Goal: Information Seeking & Learning: Learn about a topic

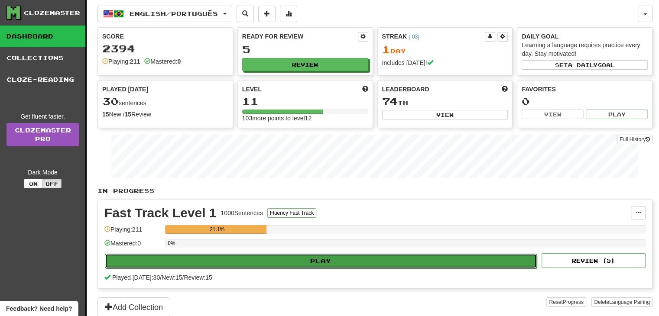
click at [287, 257] on button "Play" at bounding box center [321, 261] width 432 height 15
select select "**"
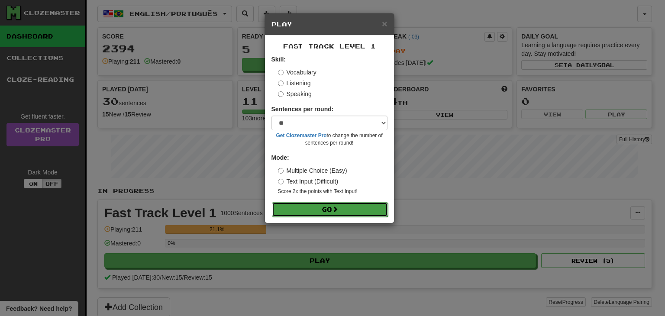
click at [308, 207] on button "Go" at bounding box center [330, 209] width 116 height 15
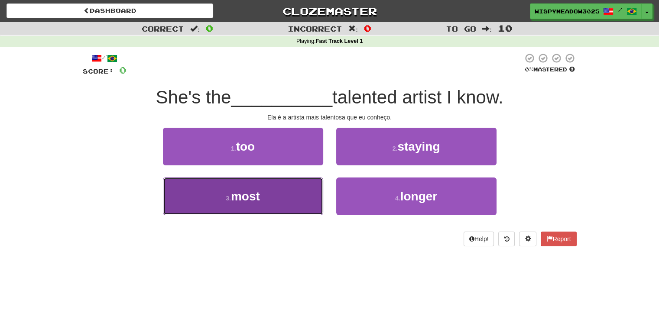
click at [296, 199] on button "3 . most" at bounding box center [243, 197] width 160 height 38
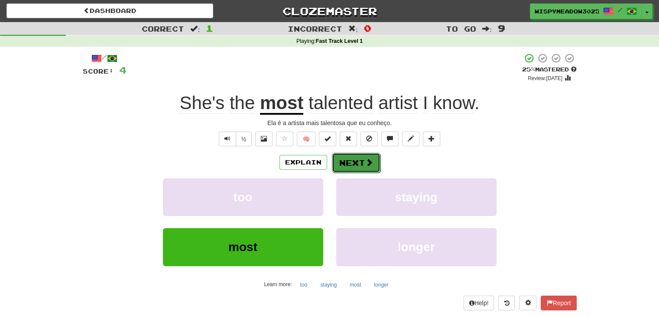
click at [352, 163] on button "Next" at bounding box center [356, 163] width 48 height 20
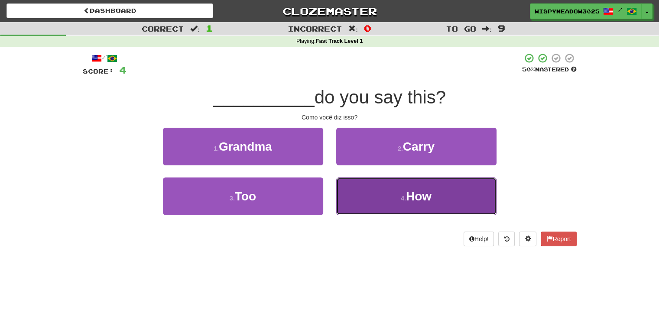
click at [382, 198] on button "4 . How" at bounding box center [416, 197] width 160 height 38
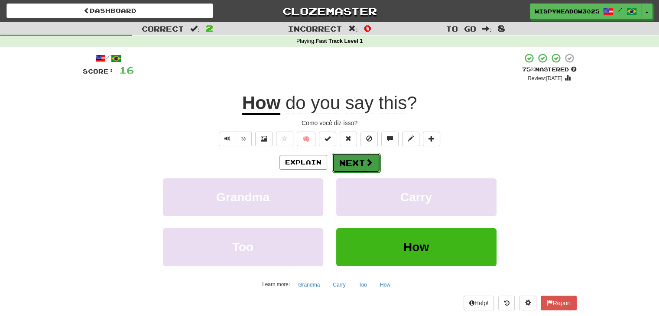
click at [362, 167] on button "Next" at bounding box center [356, 163] width 48 height 20
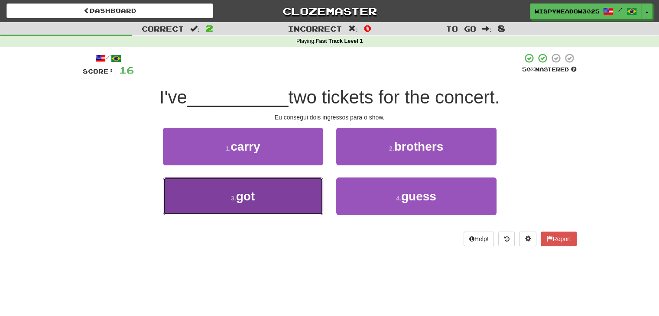
click at [286, 197] on button "3 . got" at bounding box center [243, 197] width 160 height 38
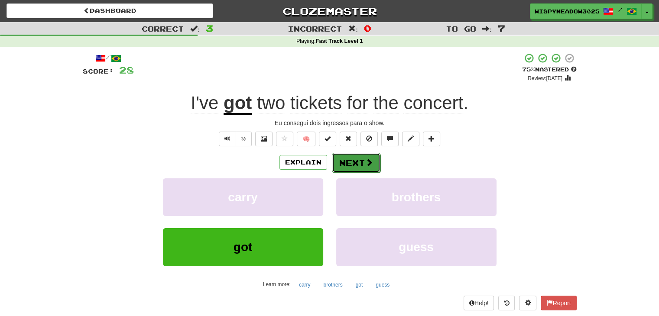
click at [340, 159] on button "Next" at bounding box center [356, 163] width 48 height 20
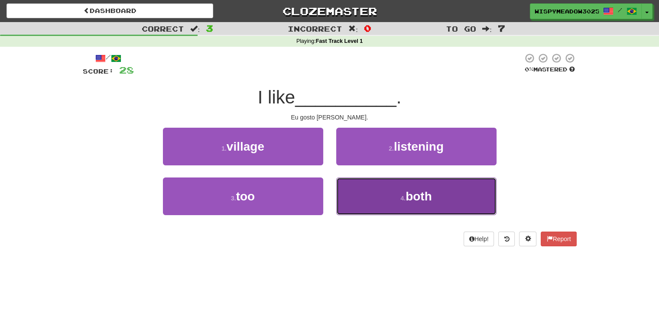
click at [376, 201] on button "4 . both" at bounding box center [416, 197] width 160 height 38
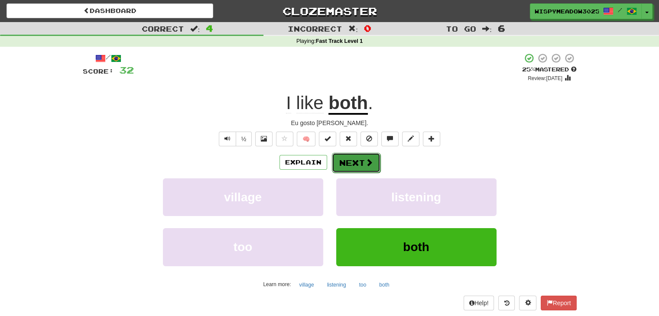
click at [364, 171] on button "Next" at bounding box center [356, 163] width 48 height 20
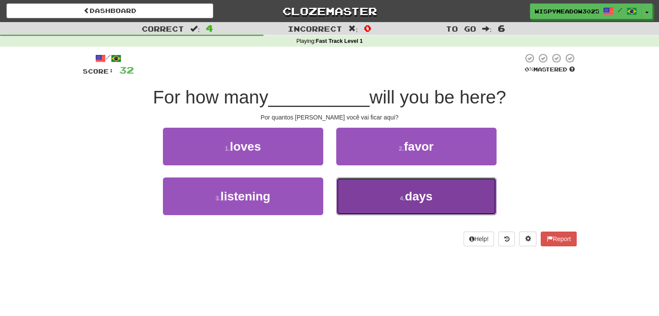
click at [370, 202] on button "4 . days" at bounding box center [416, 197] width 160 height 38
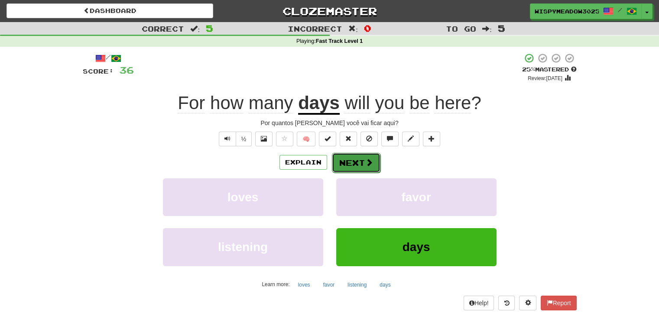
click at [373, 166] on button "Next" at bounding box center [356, 163] width 48 height 20
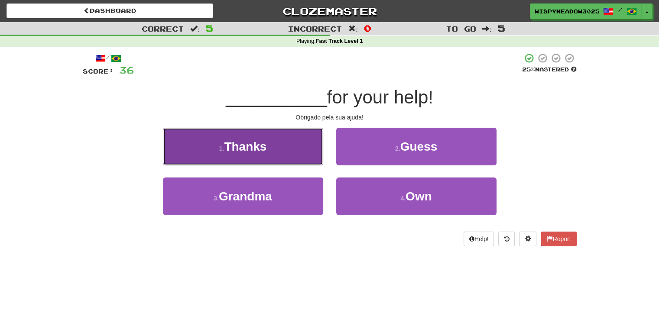
click at [310, 152] on button "1 . Thanks" at bounding box center [243, 147] width 160 height 38
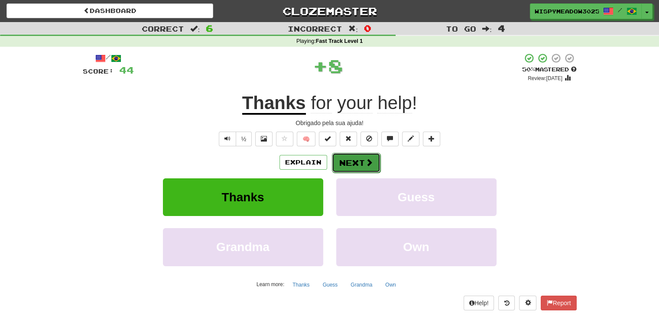
click at [360, 155] on button "Next" at bounding box center [356, 163] width 48 height 20
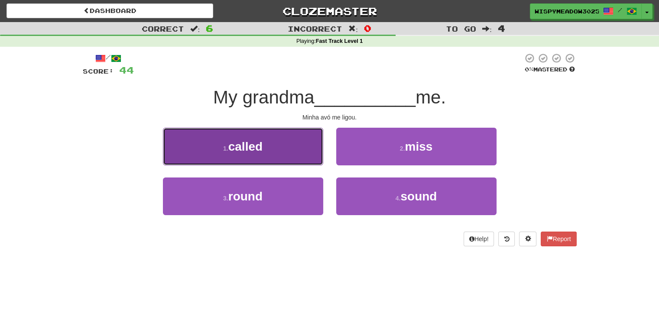
click at [298, 156] on button "1 . called" at bounding box center [243, 147] width 160 height 38
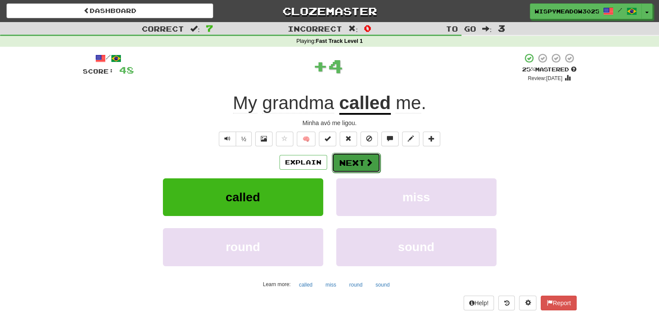
click at [370, 169] on button "Next" at bounding box center [356, 163] width 48 height 20
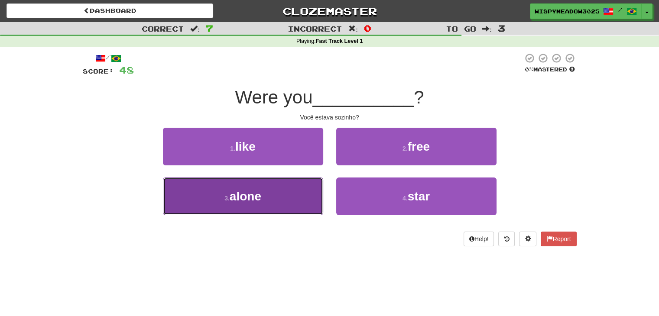
click at [304, 189] on button "3 . alone" at bounding box center [243, 197] width 160 height 38
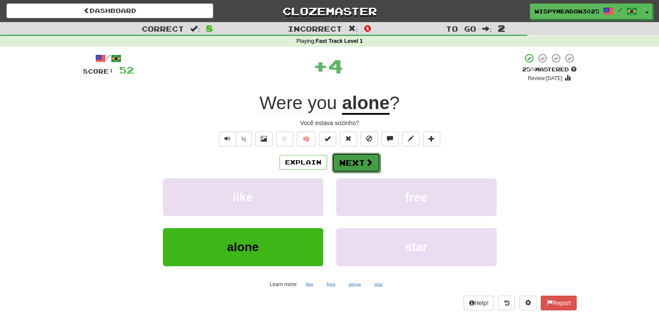
click at [368, 163] on span at bounding box center [369, 162] width 8 height 8
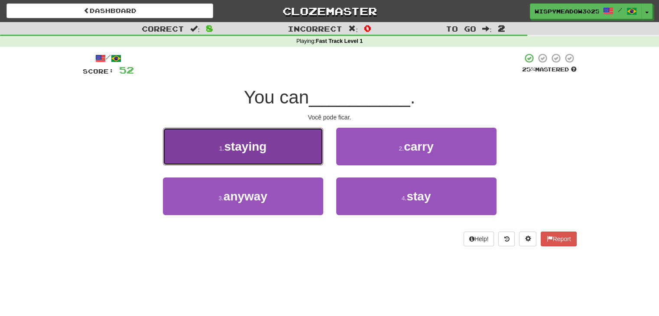
click at [295, 153] on button "1 . staying" at bounding box center [243, 147] width 160 height 38
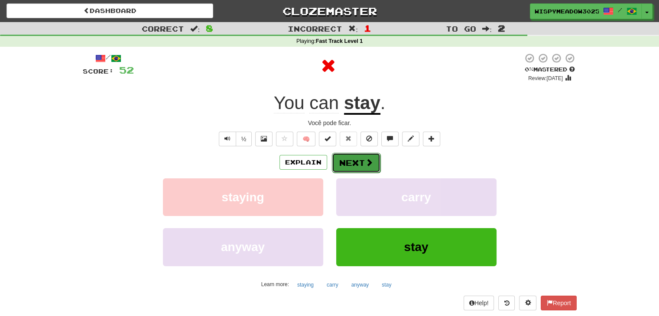
click at [366, 168] on button "Next" at bounding box center [356, 163] width 48 height 20
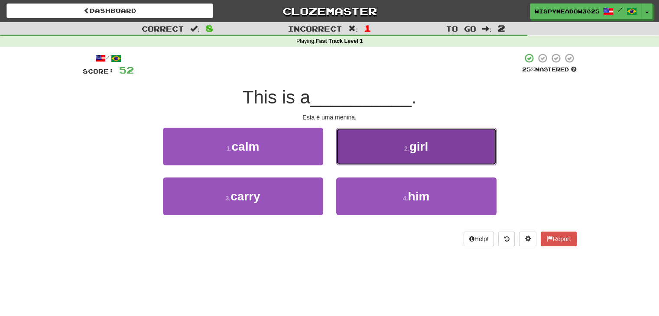
click at [384, 153] on button "2 . girl" at bounding box center [416, 147] width 160 height 38
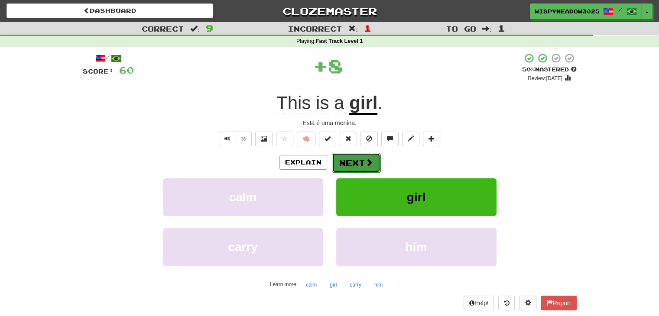
click at [369, 160] on span at bounding box center [369, 162] width 8 height 8
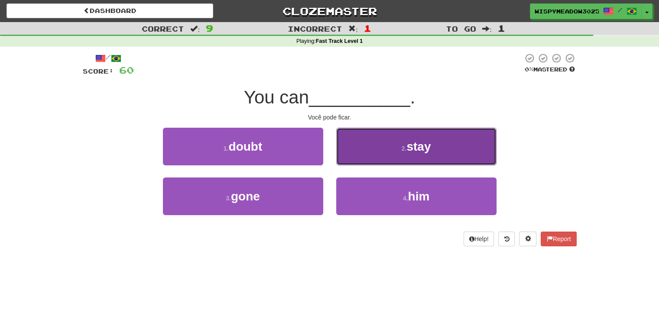
click at [385, 149] on button "2 . stay" at bounding box center [416, 147] width 160 height 38
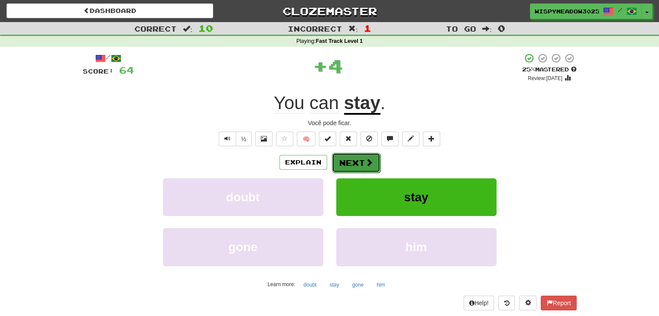
click at [368, 161] on span at bounding box center [369, 162] width 8 height 8
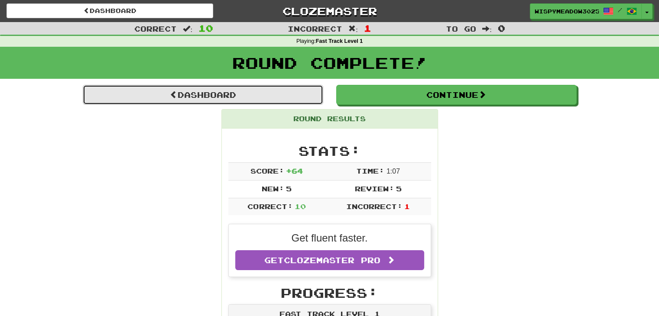
click at [279, 103] on link "Dashboard" at bounding box center [203, 95] width 240 height 20
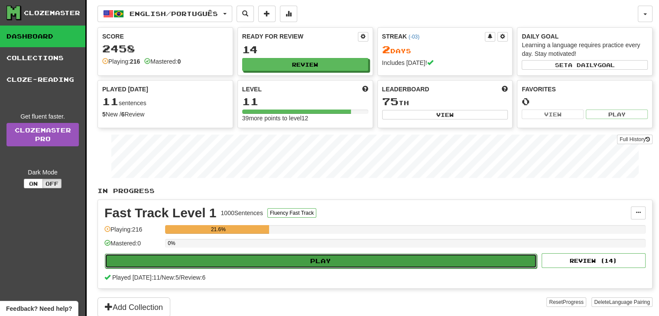
click at [319, 260] on button "Play" at bounding box center [321, 261] width 432 height 15
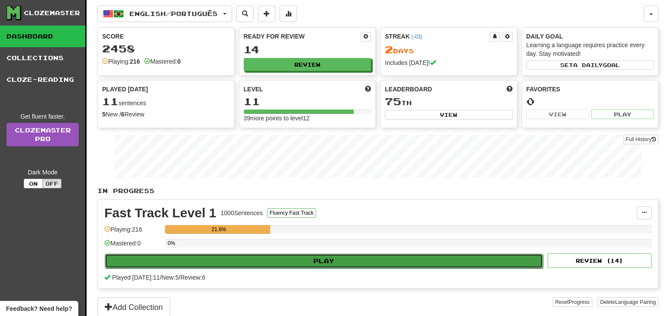
select select "**"
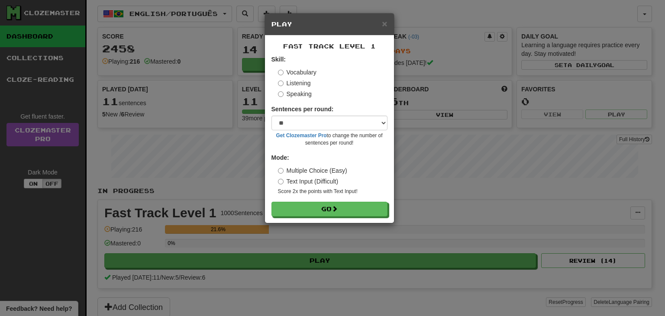
click at [297, 85] on label "Listening" at bounding box center [294, 83] width 33 height 9
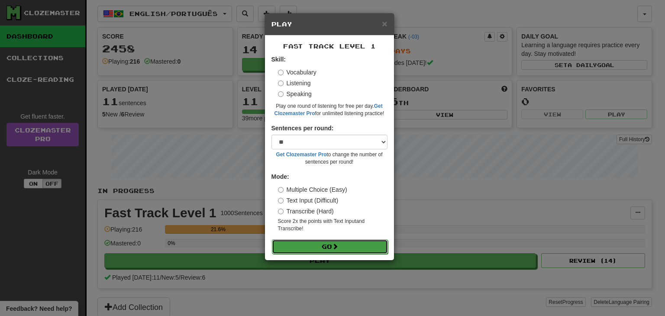
click at [313, 245] on button "Go" at bounding box center [330, 246] width 116 height 15
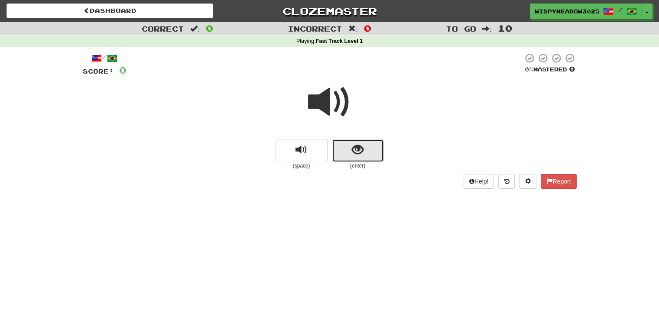
click at [354, 146] on span "show sentence" at bounding box center [358, 150] width 12 height 12
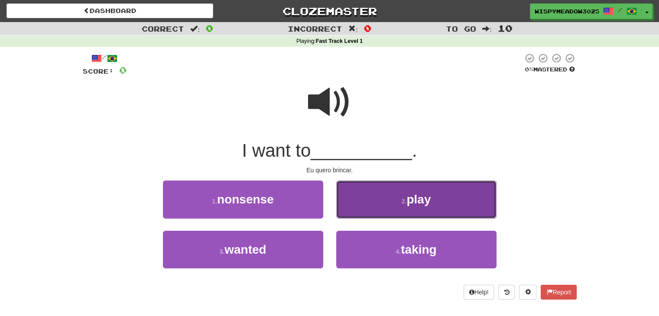
click at [438, 196] on button "2 . play" at bounding box center [416, 200] width 160 height 38
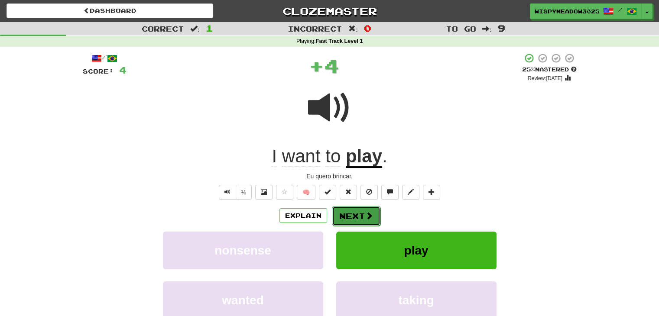
click at [365, 216] on span at bounding box center [369, 216] width 8 height 8
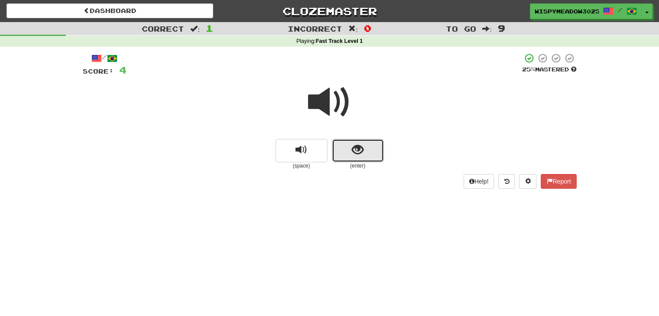
click at [375, 158] on button "show sentence" at bounding box center [358, 150] width 52 height 23
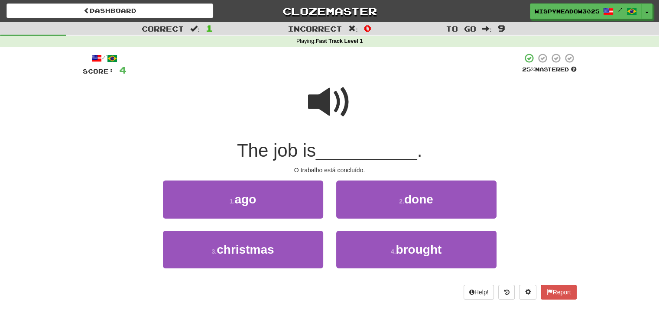
click at [336, 97] on span at bounding box center [329, 102] width 43 height 43
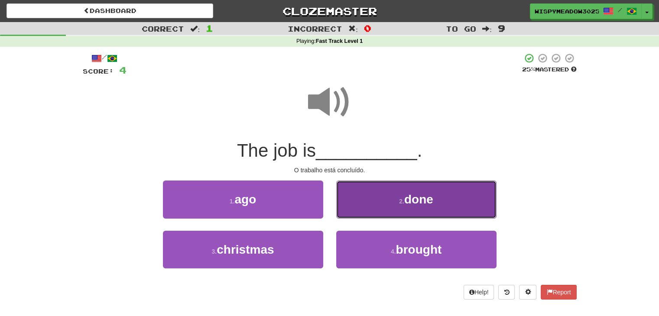
click at [422, 212] on button "2 . done" at bounding box center [416, 200] width 160 height 38
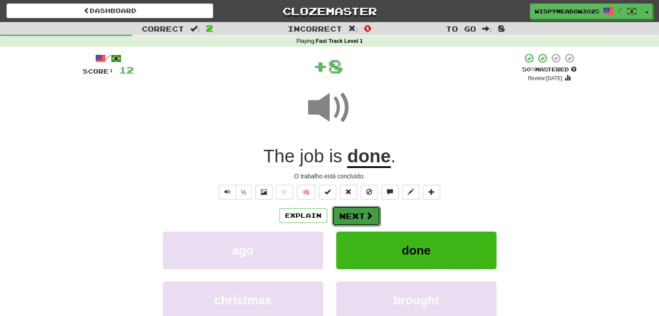
click at [371, 218] on span at bounding box center [369, 216] width 8 height 8
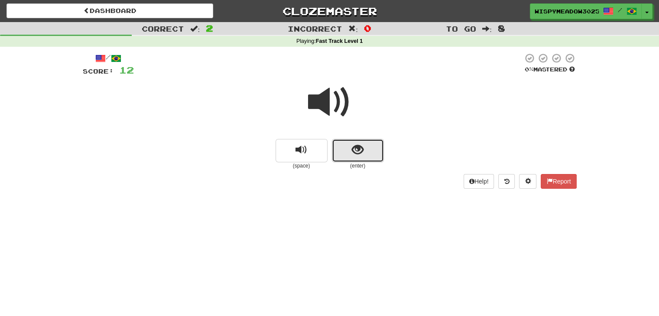
click at [349, 142] on button "show sentence" at bounding box center [358, 150] width 52 height 23
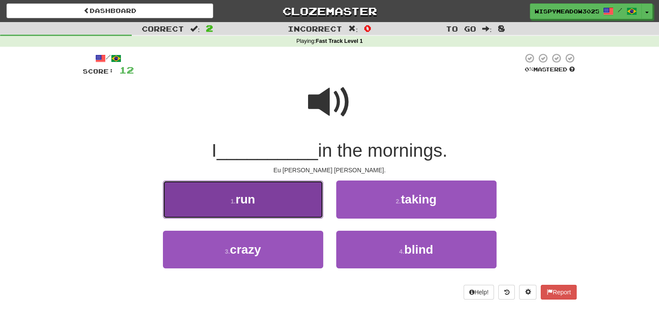
click at [300, 200] on button "1 . run" at bounding box center [243, 200] width 160 height 38
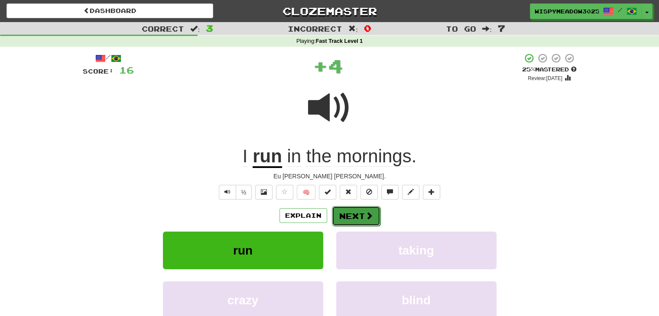
click at [347, 216] on button "Next" at bounding box center [356, 216] width 48 height 20
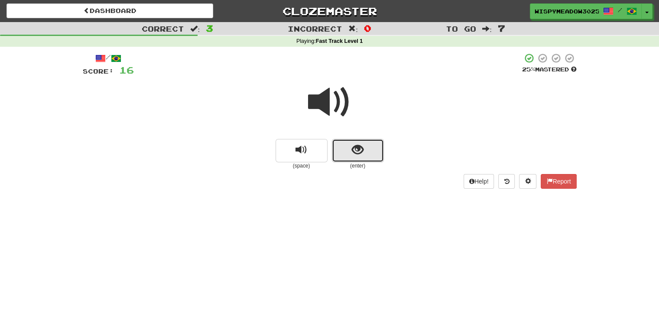
click at [355, 147] on span "show sentence" at bounding box center [358, 150] width 12 height 12
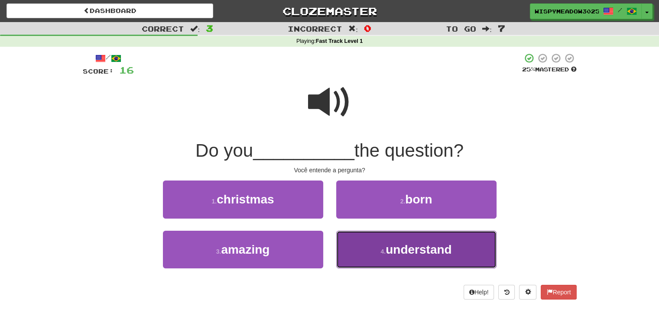
click at [457, 257] on button "4 . understand" at bounding box center [416, 250] width 160 height 38
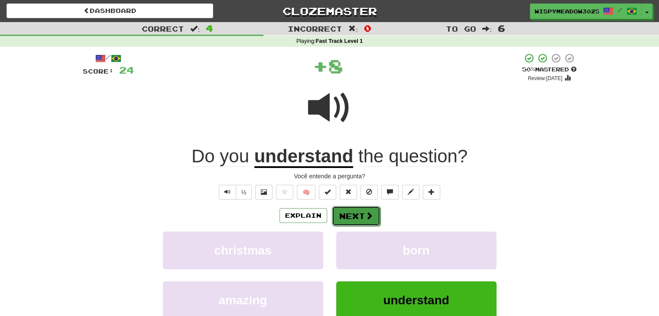
click at [375, 215] on button "Next" at bounding box center [356, 216] width 48 height 20
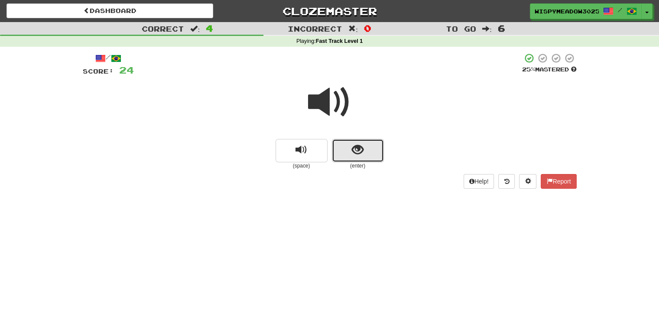
click at [374, 161] on button "show sentence" at bounding box center [358, 150] width 52 height 23
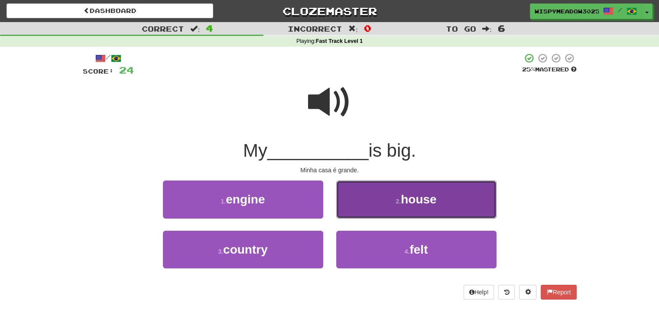
click at [379, 193] on button "2 . house" at bounding box center [416, 200] width 160 height 38
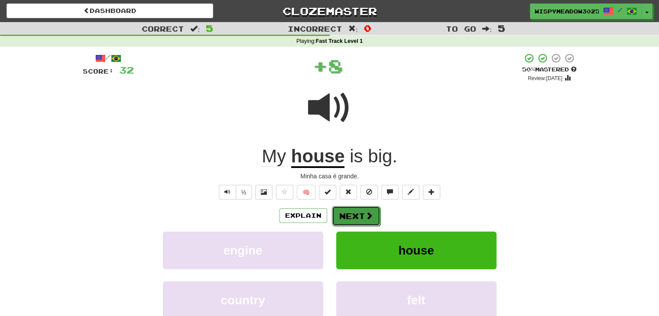
click at [369, 209] on button "Next" at bounding box center [356, 216] width 48 height 20
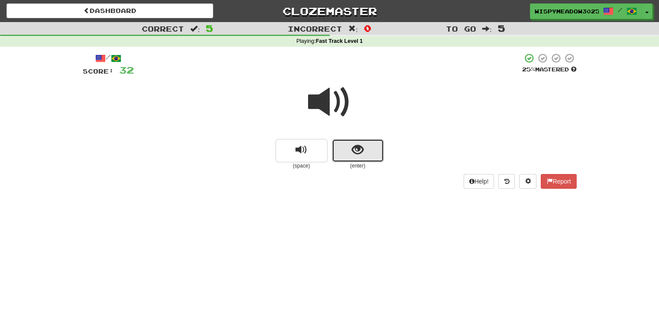
click at [360, 140] on button "show sentence" at bounding box center [358, 150] width 52 height 23
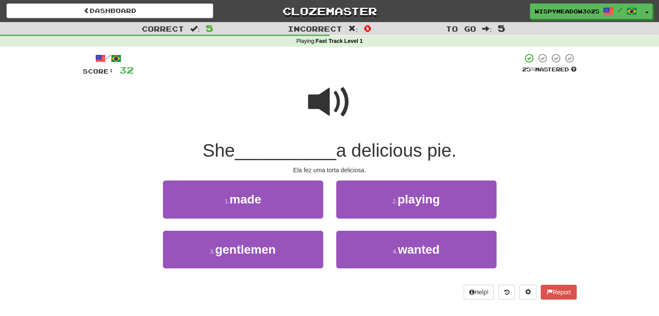
click at [333, 95] on span at bounding box center [329, 102] width 43 height 43
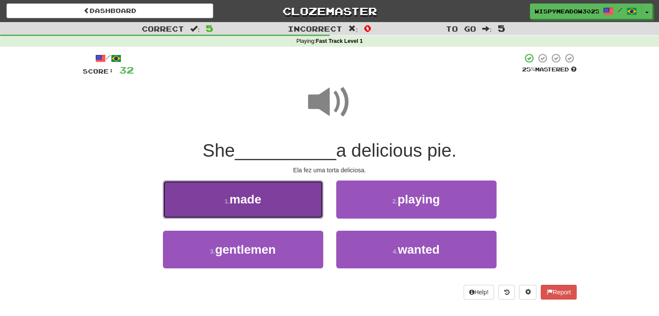
click at [293, 191] on button "1 . made" at bounding box center [243, 200] width 160 height 38
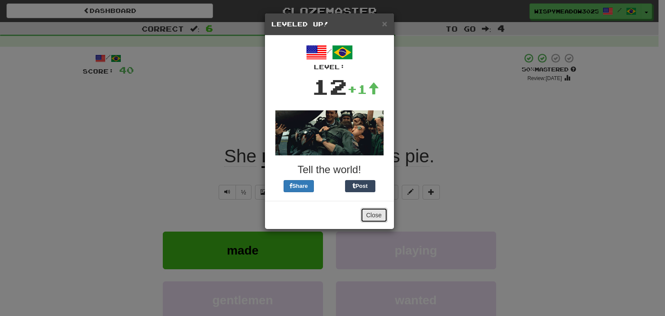
click at [379, 219] on button "Close" at bounding box center [374, 215] width 27 height 15
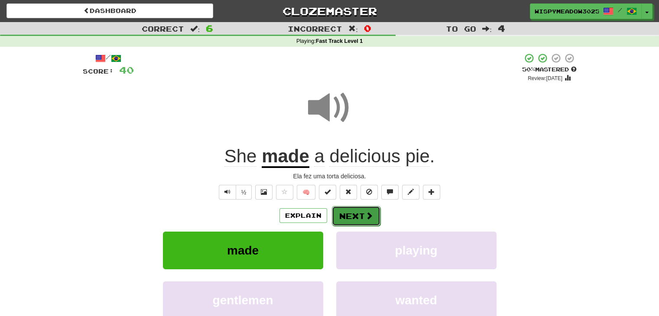
click at [363, 218] on button "Next" at bounding box center [356, 216] width 48 height 20
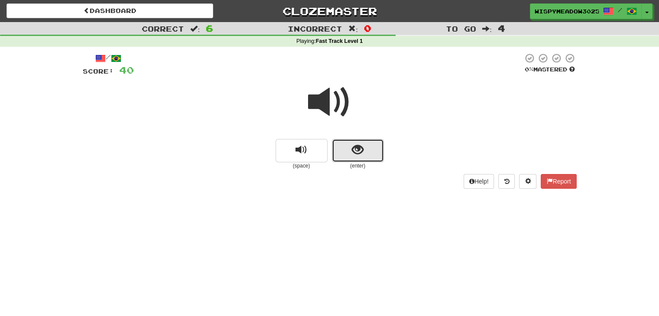
click at [354, 153] on span "show sentence" at bounding box center [358, 150] width 12 height 12
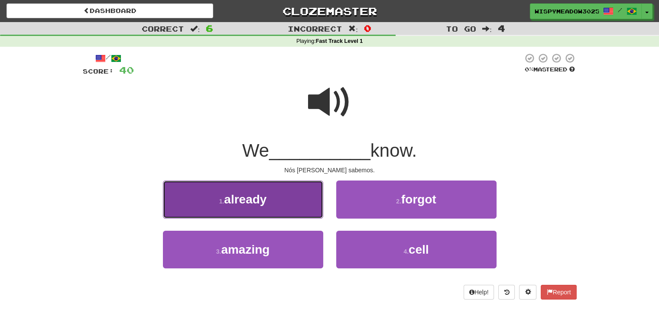
click at [251, 197] on span "already" at bounding box center [245, 199] width 42 height 13
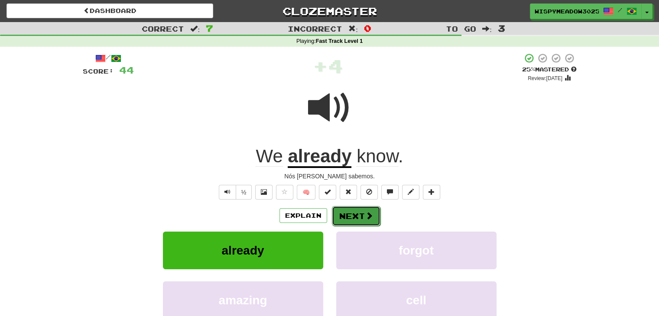
click at [369, 212] on span at bounding box center [369, 216] width 8 height 8
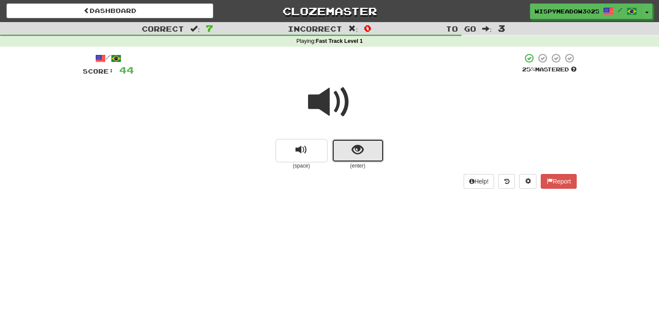
click at [369, 151] on button "show sentence" at bounding box center [358, 150] width 52 height 23
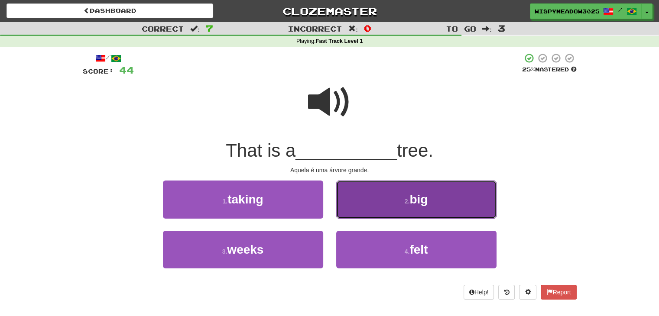
click at [398, 210] on button "2 . big" at bounding box center [416, 200] width 160 height 38
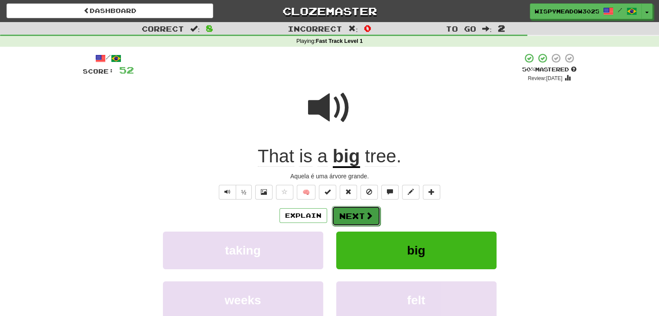
click at [366, 210] on button "Next" at bounding box center [356, 216] width 48 height 20
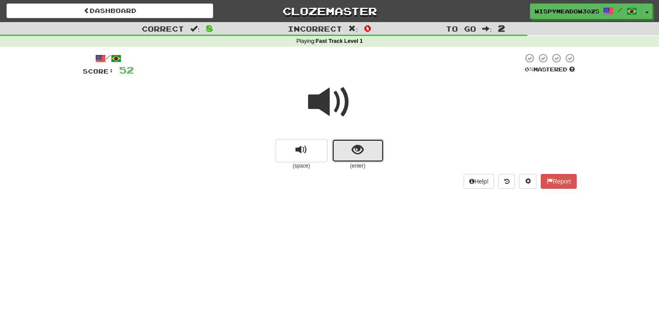
click at [369, 151] on button "show sentence" at bounding box center [358, 150] width 52 height 23
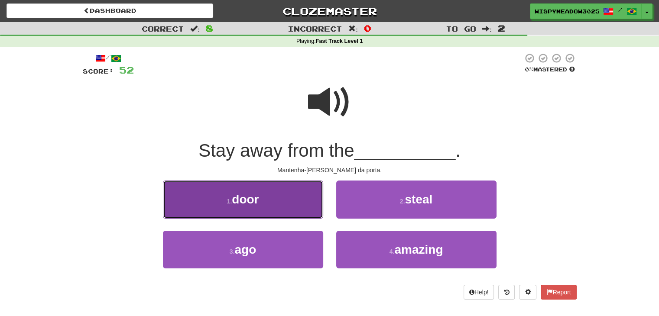
click at [271, 195] on button "1 . door" at bounding box center [243, 200] width 160 height 38
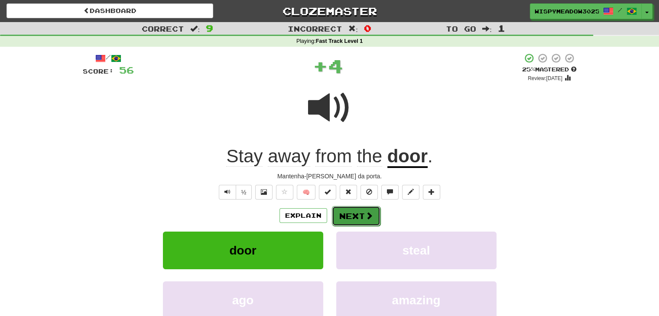
click at [348, 220] on button "Next" at bounding box center [356, 216] width 48 height 20
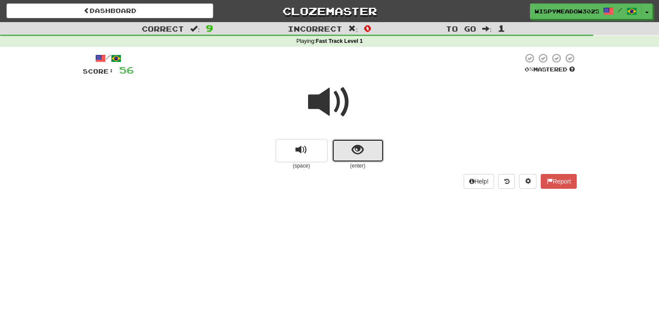
click at [355, 155] on span "show sentence" at bounding box center [358, 150] width 12 height 12
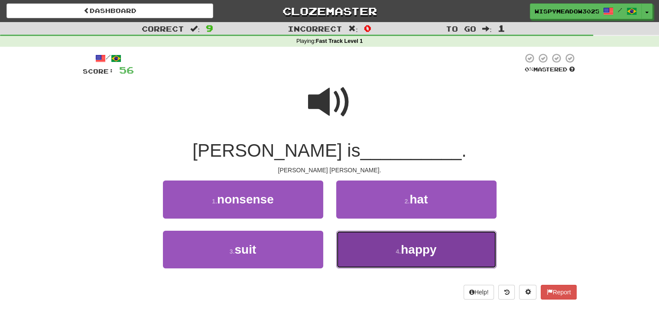
click at [386, 257] on button "4 . happy" at bounding box center [416, 250] width 160 height 38
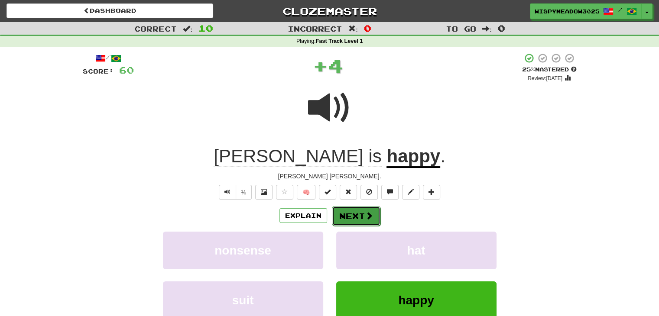
click at [371, 222] on button "Next" at bounding box center [356, 216] width 48 height 20
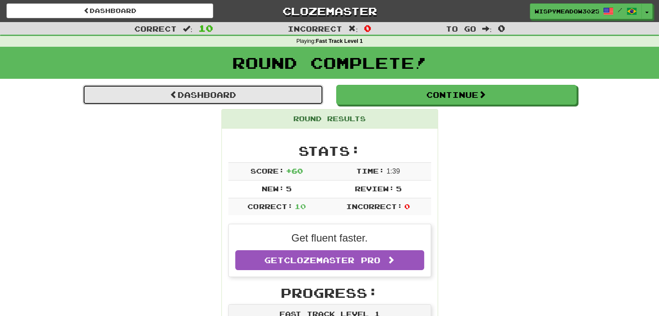
click at [234, 99] on link "Dashboard" at bounding box center [203, 95] width 240 height 20
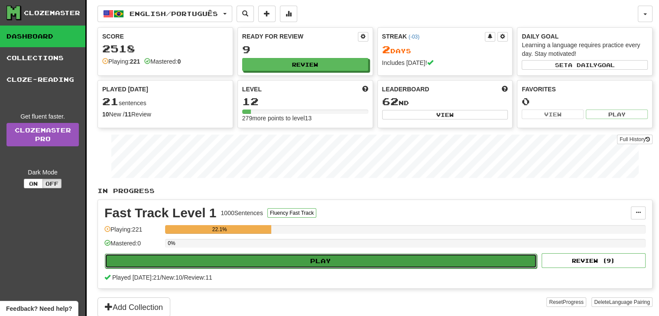
click at [251, 261] on button "Play" at bounding box center [321, 261] width 432 height 15
select select "**"
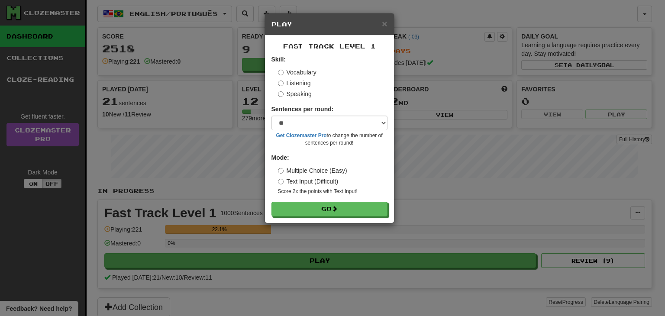
click at [307, 98] on label "Speaking" at bounding box center [295, 94] width 34 height 9
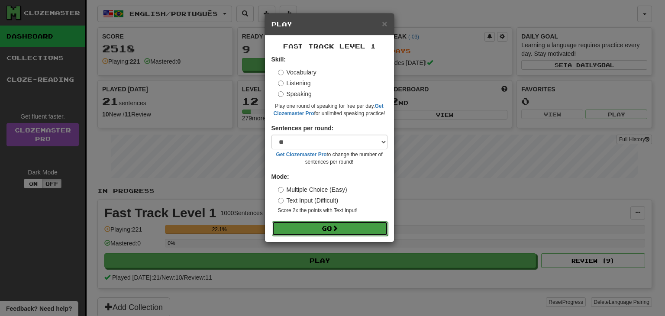
click at [303, 227] on button "Go" at bounding box center [330, 228] width 116 height 15
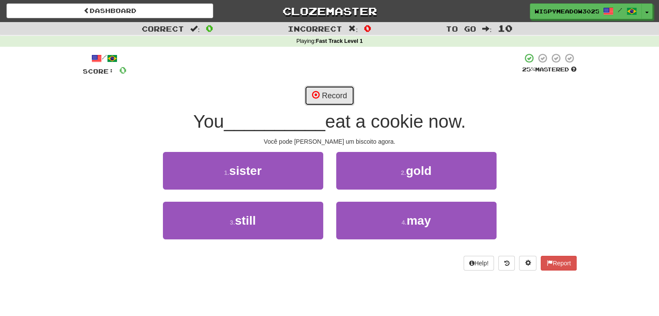
click at [334, 96] on button "Record" at bounding box center [329, 96] width 50 height 20
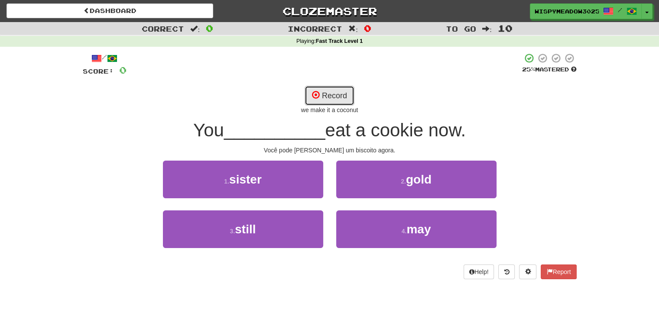
click at [323, 93] on button "Record" at bounding box center [329, 96] width 50 height 20
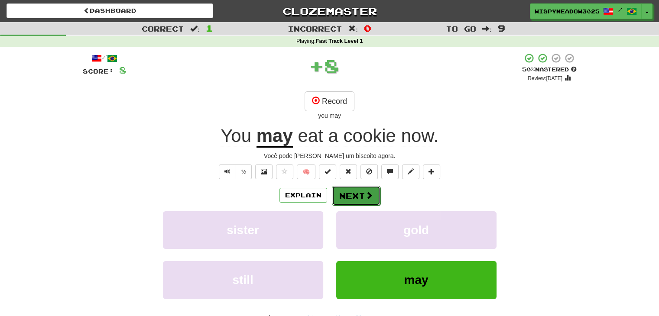
click at [371, 200] on button "Next" at bounding box center [356, 196] width 48 height 20
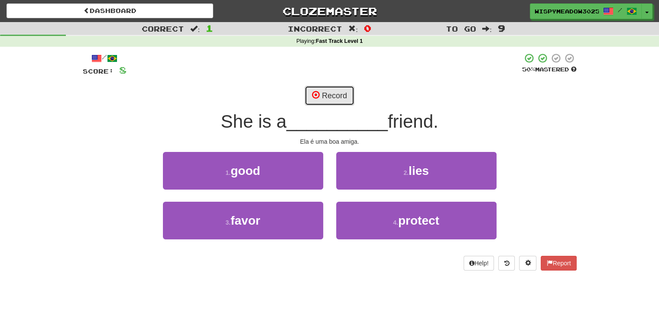
click at [346, 100] on button "Record" at bounding box center [329, 96] width 50 height 20
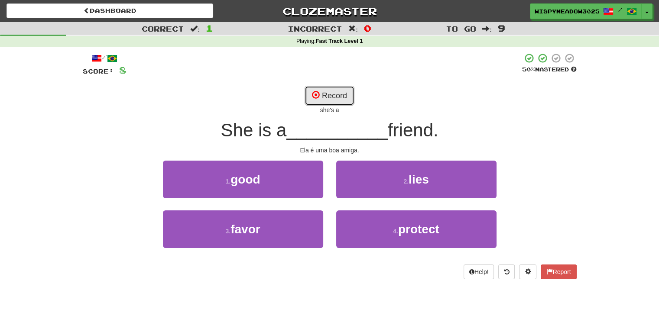
click at [346, 100] on button "Record" at bounding box center [329, 96] width 50 height 20
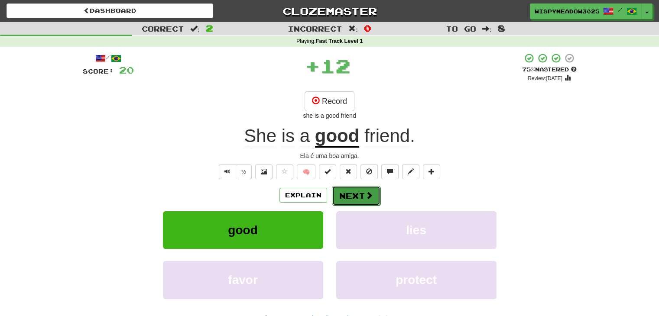
click at [367, 196] on span at bounding box center [369, 195] width 8 height 8
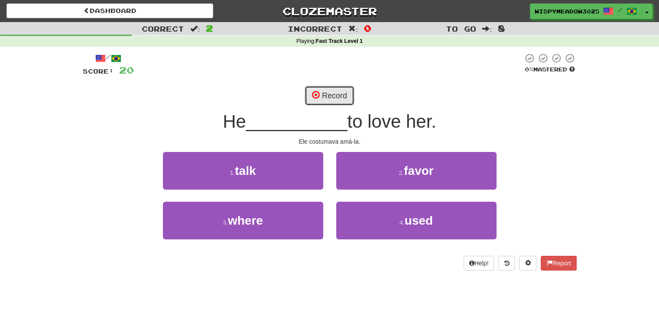
click at [346, 92] on button "Record" at bounding box center [329, 96] width 50 height 20
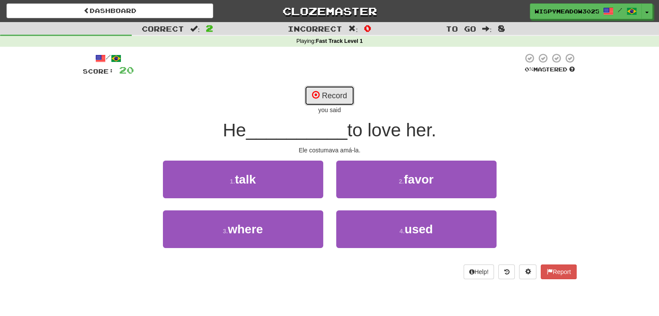
click at [346, 92] on button "Record" at bounding box center [329, 96] width 50 height 20
click at [333, 99] on button "Record" at bounding box center [329, 96] width 50 height 20
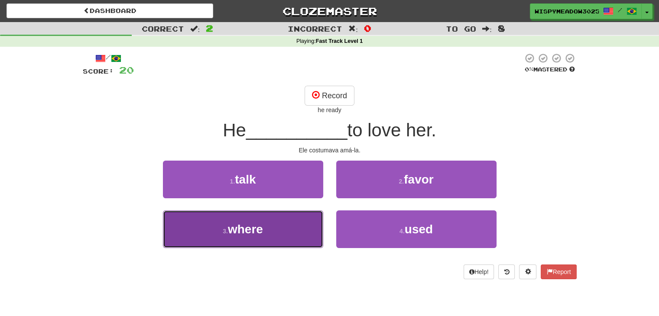
click at [267, 226] on button "3 . where" at bounding box center [243, 229] width 160 height 38
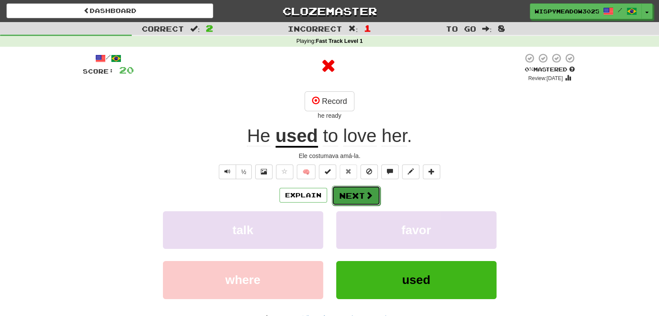
click at [358, 196] on button "Next" at bounding box center [356, 196] width 48 height 20
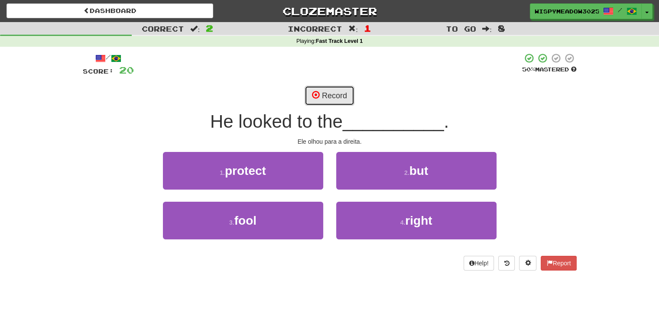
click at [323, 94] on button "Record" at bounding box center [329, 96] width 50 height 20
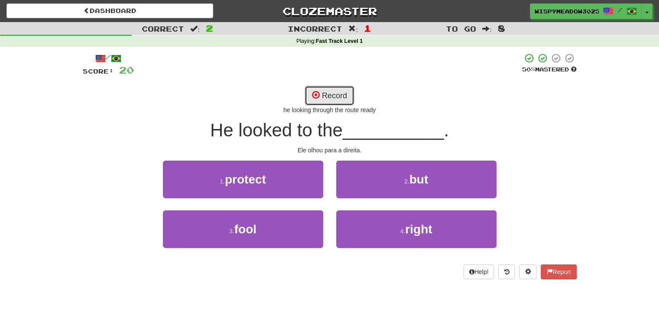
click at [323, 94] on button "Record" at bounding box center [329, 96] width 50 height 20
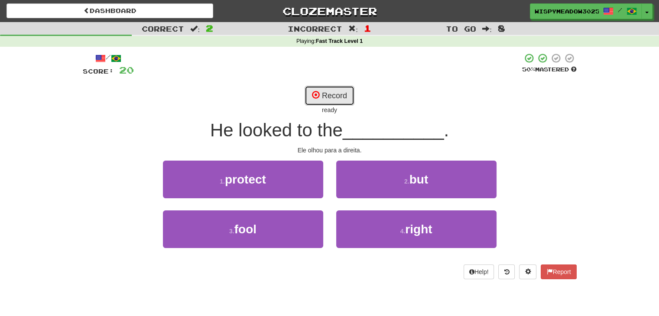
click at [323, 94] on button "Record" at bounding box center [329, 96] width 50 height 20
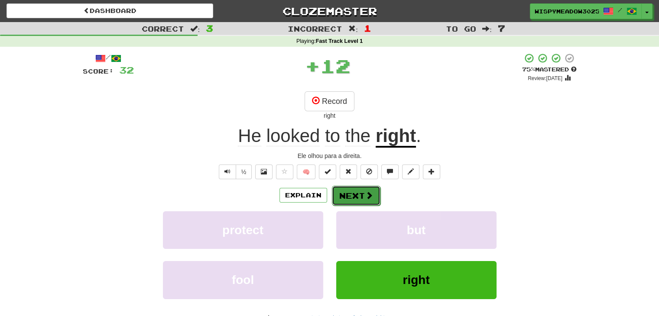
click at [361, 198] on button "Next" at bounding box center [356, 196] width 48 height 20
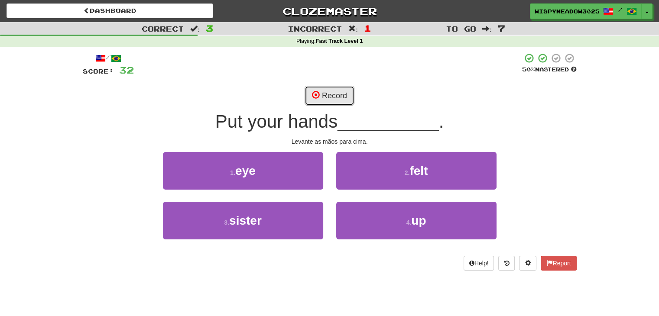
click at [338, 96] on button "Record" at bounding box center [329, 96] width 50 height 20
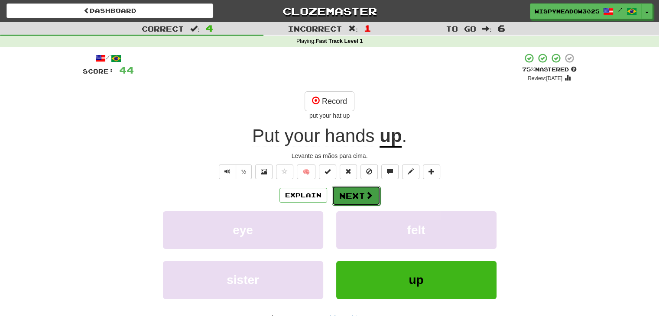
click at [362, 194] on button "Next" at bounding box center [356, 196] width 48 height 20
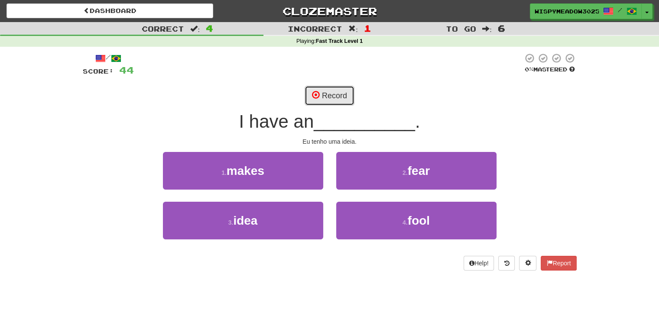
click at [341, 96] on button "Record" at bounding box center [329, 96] width 50 height 20
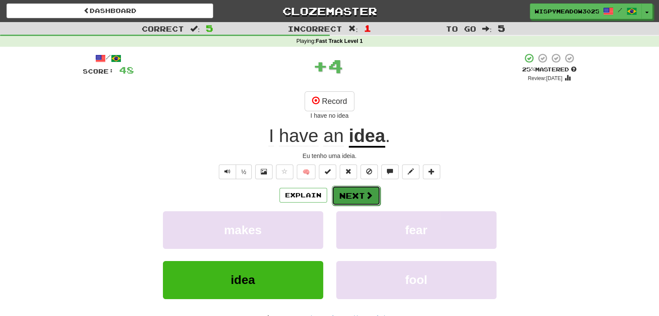
click at [355, 200] on button "Next" at bounding box center [356, 196] width 48 height 20
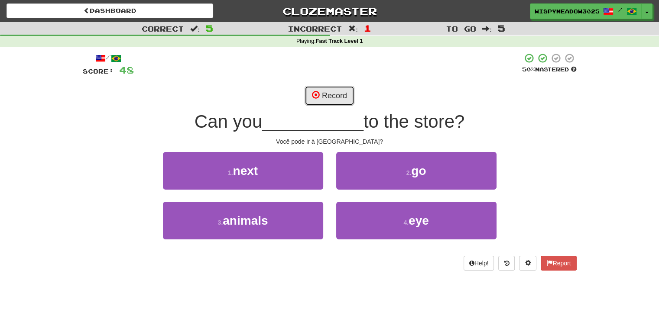
click at [324, 97] on button "Record" at bounding box center [329, 96] width 50 height 20
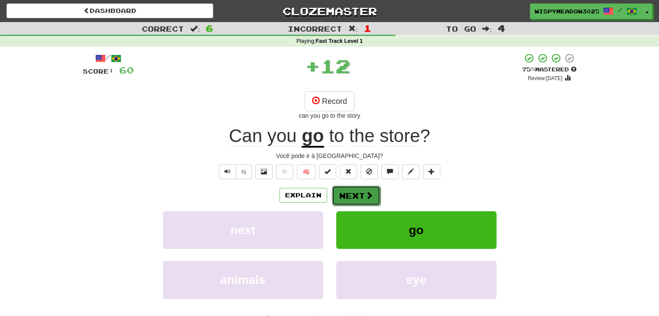
click at [360, 192] on button "Next" at bounding box center [356, 196] width 48 height 20
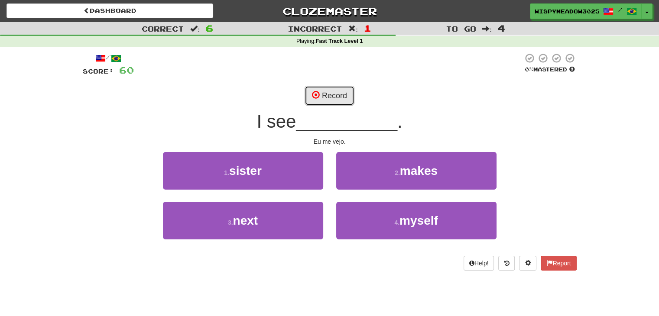
click at [333, 97] on button "Record" at bounding box center [329, 96] width 50 height 20
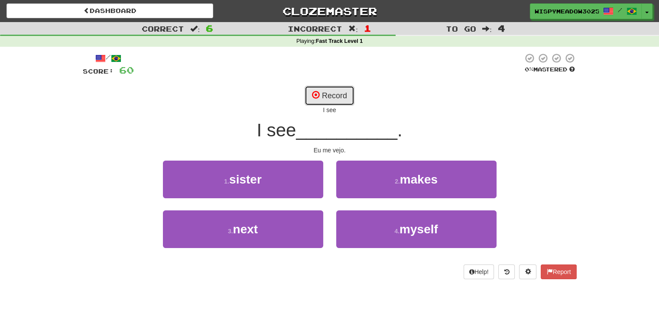
click at [333, 97] on button "Record" at bounding box center [329, 96] width 50 height 20
click at [375, 103] on div "Recording... I see" at bounding box center [330, 100] width 494 height 29
click at [340, 99] on button "Record" at bounding box center [329, 96] width 50 height 20
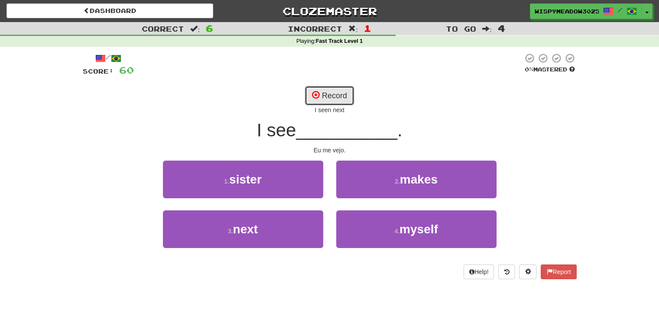
click at [340, 99] on button "Record" at bounding box center [329, 96] width 50 height 20
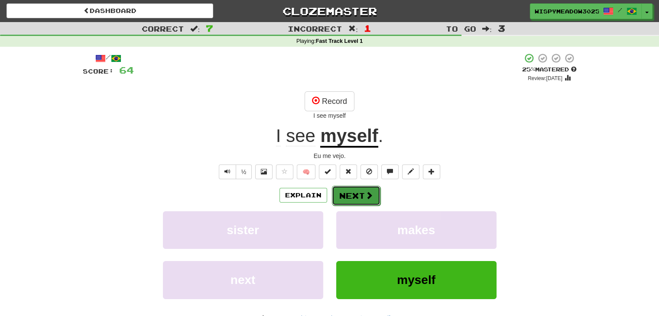
click at [352, 191] on button "Next" at bounding box center [356, 196] width 48 height 20
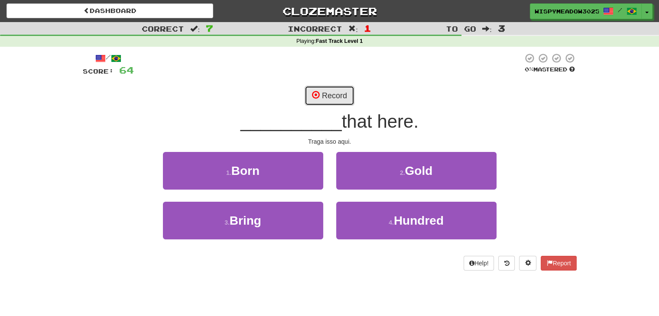
click at [332, 89] on button "Record" at bounding box center [329, 96] width 50 height 20
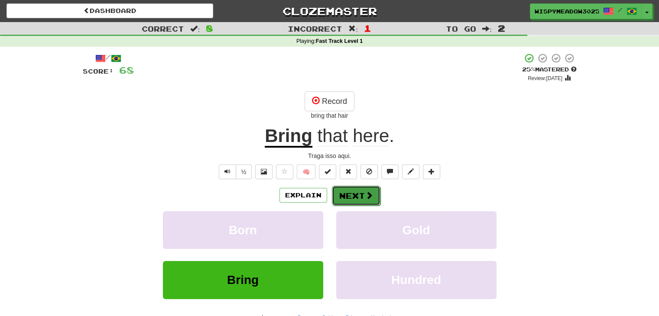
click at [362, 196] on button "Next" at bounding box center [356, 196] width 48 height 20
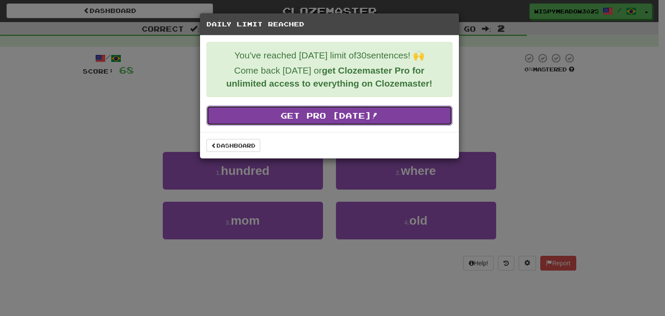
click at [337, 116] on link "Get Pro Today!" at bounding box center [330, 116] width 246 height 20
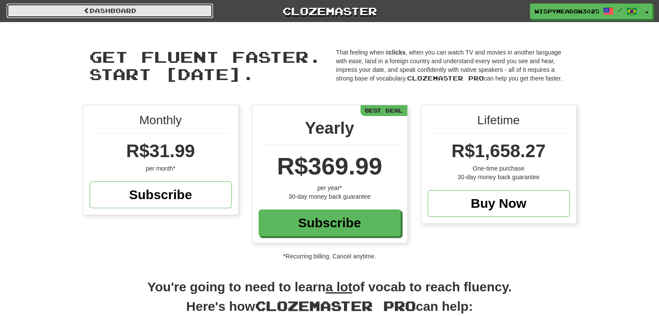
click at [157, 17] on link "Dashboard" at bounding box center [109, 10] width 207 height 15
